Goal: Communication & Community: Connect with others

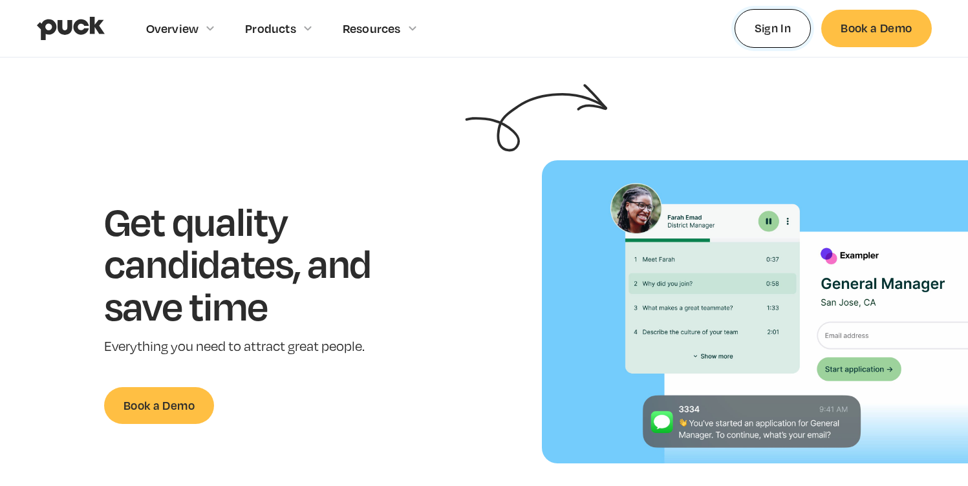
click at [755, 33] on link "Sign In" at bounding box center [772, 28] width 77 height 38
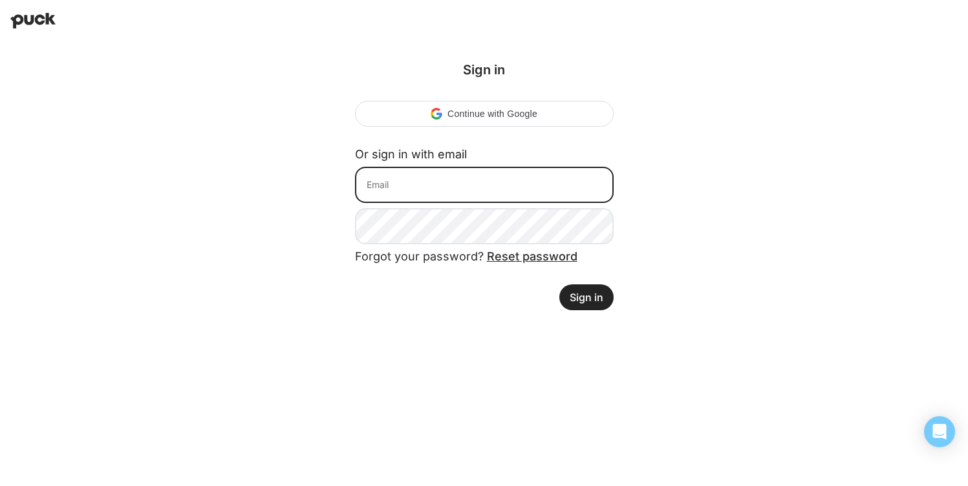
click at [496, 174] on input at bounding box center [484, 185] width 259 height 36
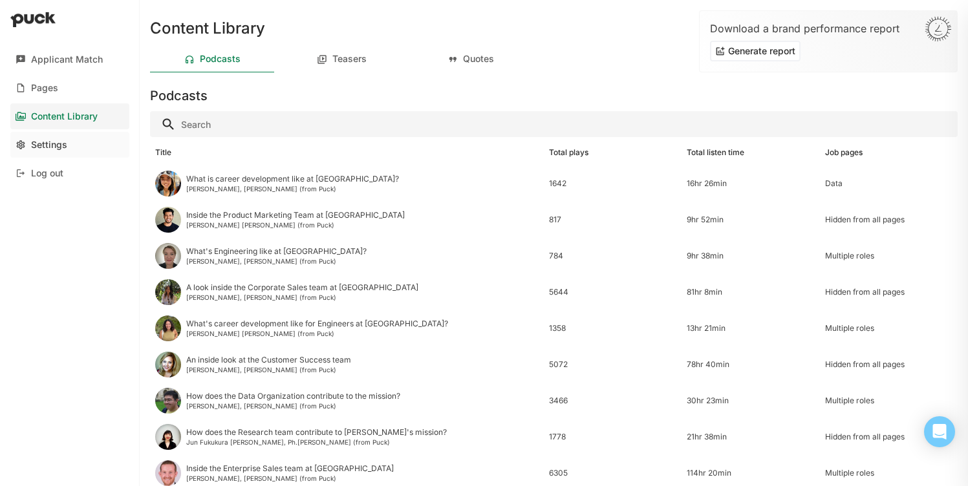
click at [64, 145] on div "Settings" at bounding box center [49, 145] width 36 height 11
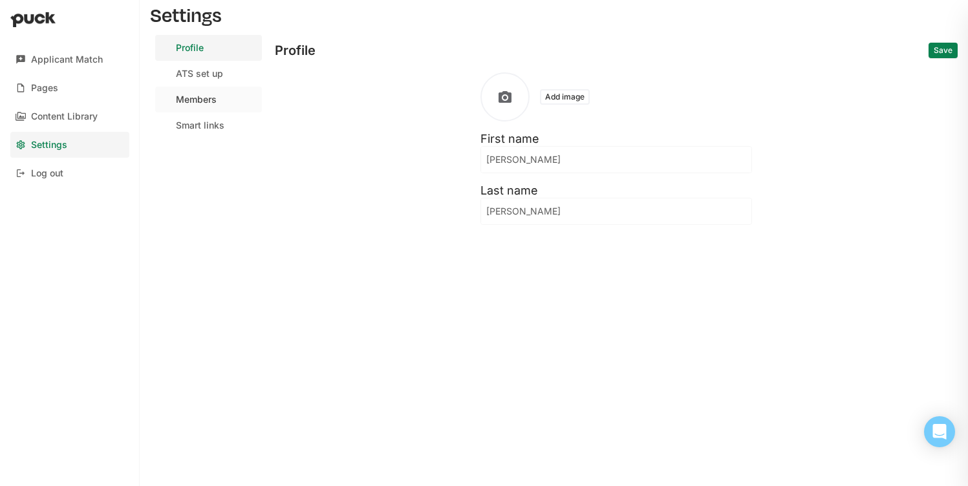
click at [200, 101] on div "Members" at bounding box center [196, 99] width 41 height 11
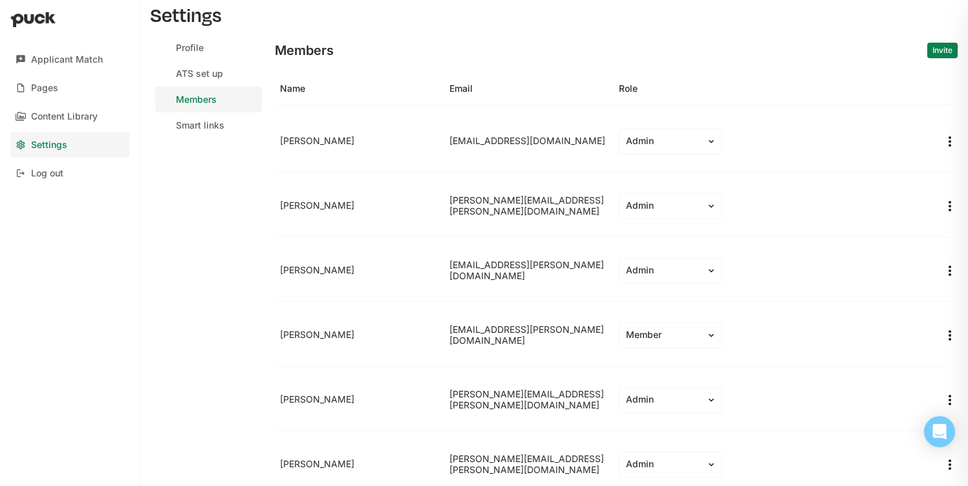
click at [937, 51] on button "Invite" at bounding box center [942, 51] width 30 height 16
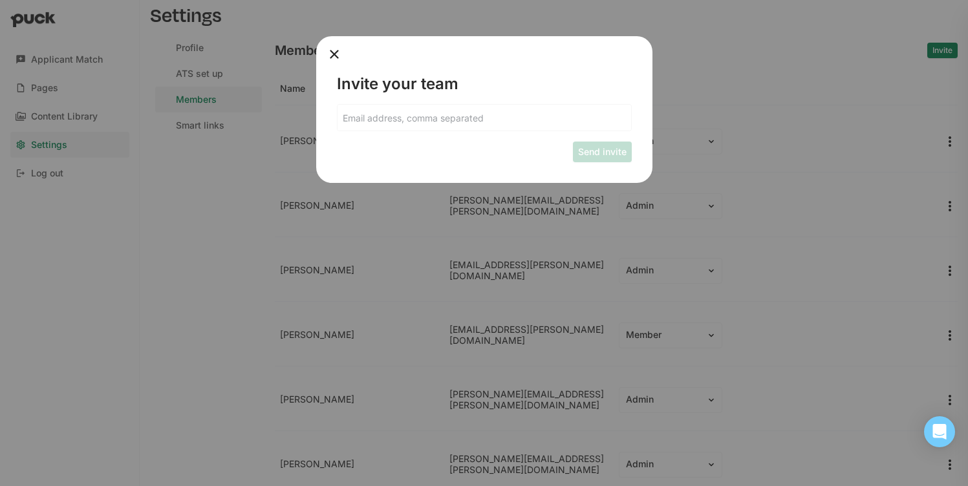
click at [425, 102] on div "Invite your team Send invite" at bounding box center [484, 109] width 336 height 147
click at [425, 116] on input at bounding box center [483, 118] width 293 height 26
type input "jeni.stembridge@udemy.com"
click at [611, 144] on button "Send invite" at bounding box center [602, 152] width 59 height 21
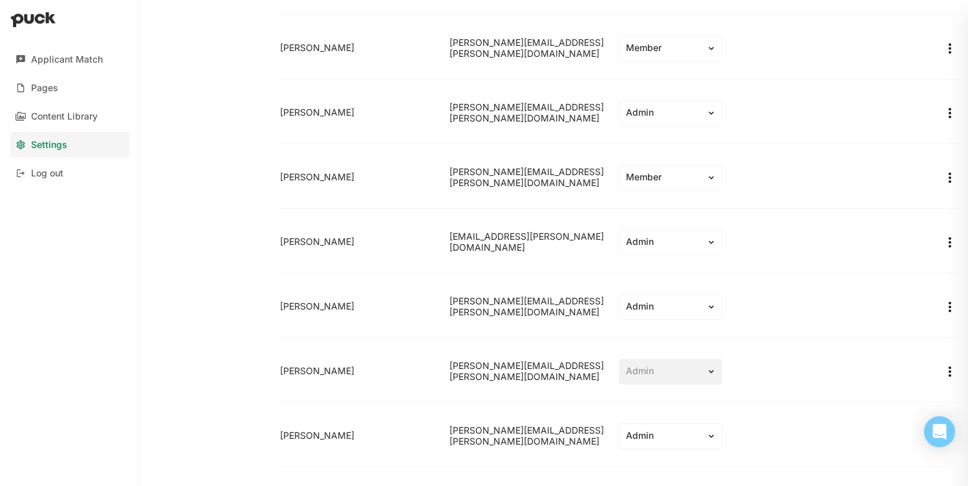
scroll to position [672, 0]
